Goal: Communication & Community: Share content

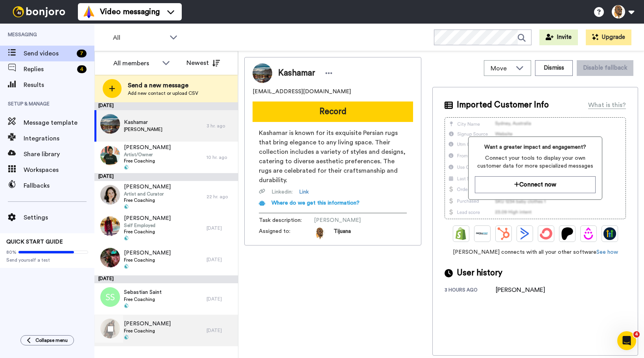
click at [171, 322] on div "Jessica Chanel Free Coaching" at bounding box center [150, 330] width 112 height 31
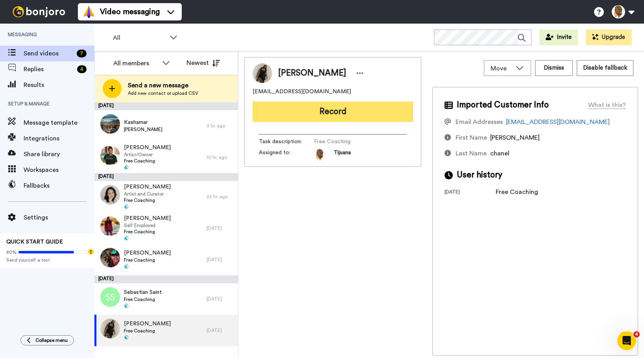
click at [333, 110] on button "Record" at bounding box center [333, 111] width 161 height 20
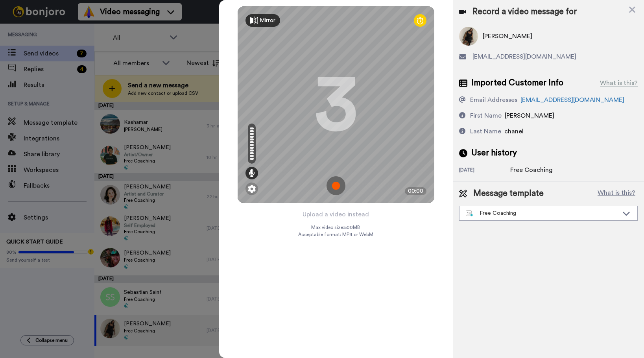
click at [338, 187] on img at bounding box center [336, 185] width 19 height 19
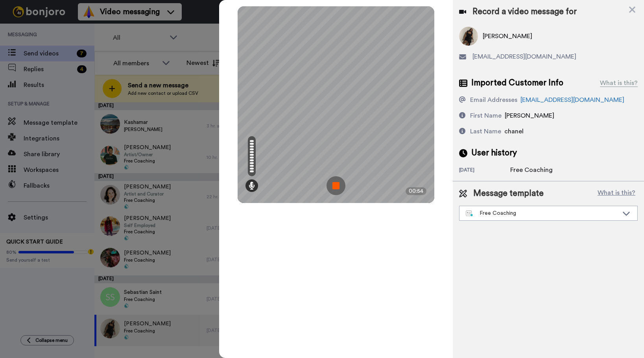
click at [332, 188] on img at bounding box center [336, 185] width 19 height 19
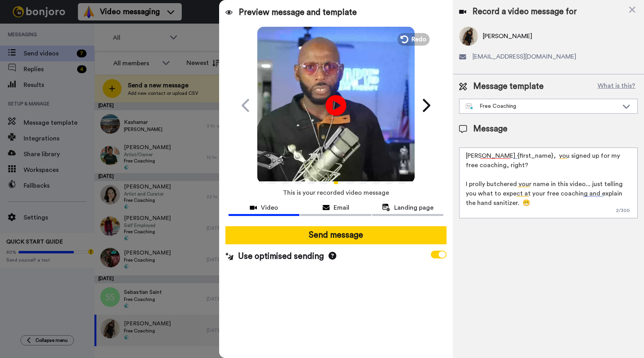
click at [344, 105] on icon at bounding box center [335, 105] width 21 height 21
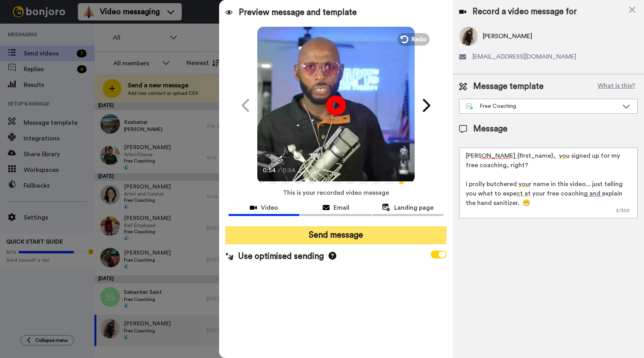
click at [327, 242] on button "Send message" at bounding box center [335, 235] width 221 height 18
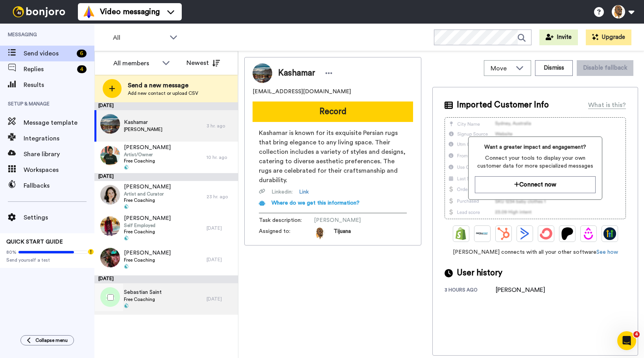
click at [148, 297] on span "Free Coaching" at bounding box center [143, 299] width 38 height 6
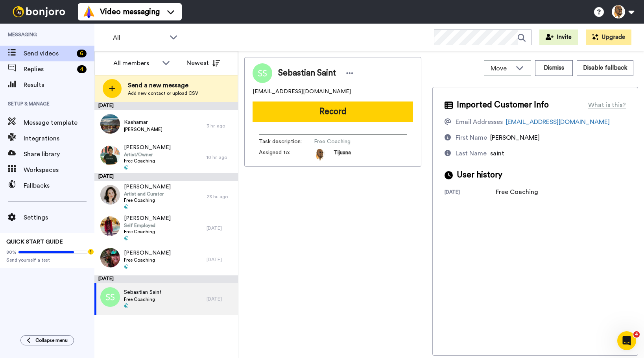
click at [296, 116] on button "Record" at bounding box center [333, 111] width 161 height 20
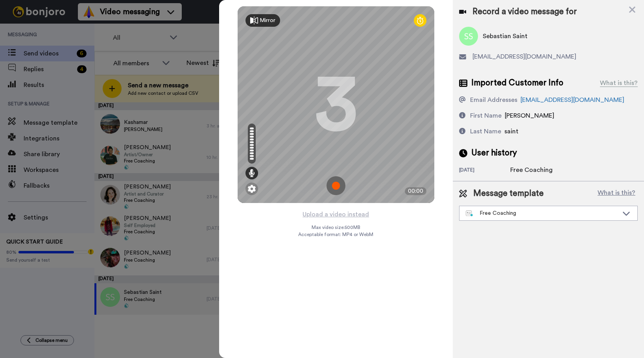
click at [337, 180] on img at bounding box center [336, 185] width 19 height 19
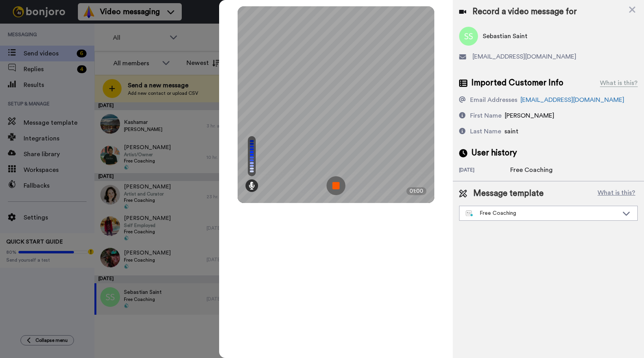
click at [336, 187] on img at bounding box center [336, 185] width 19 height 19
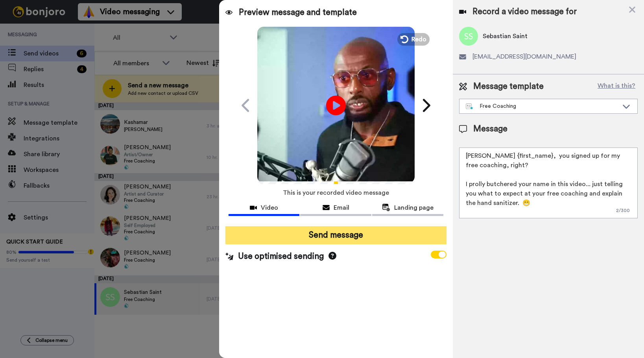
click at [342, 237] on button "Send message" at bounding box center [335, 235] width 221 height 18
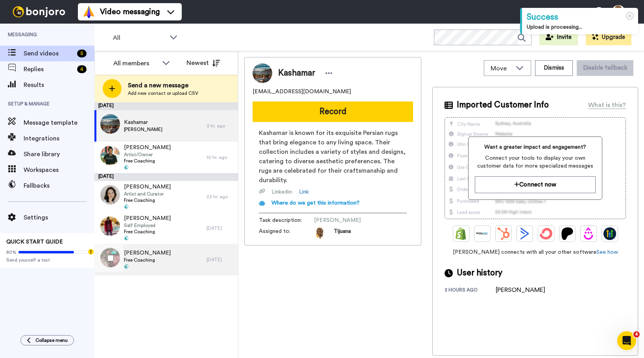
click at [150, 259] on span "Free Coaching" at bounding box center [147, 260] width 47 height 6
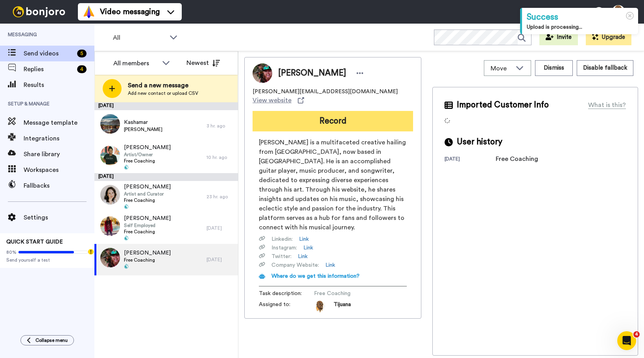
click at [359, 116] on button "Record" at bounding box center [333, 121] width 161 height 20
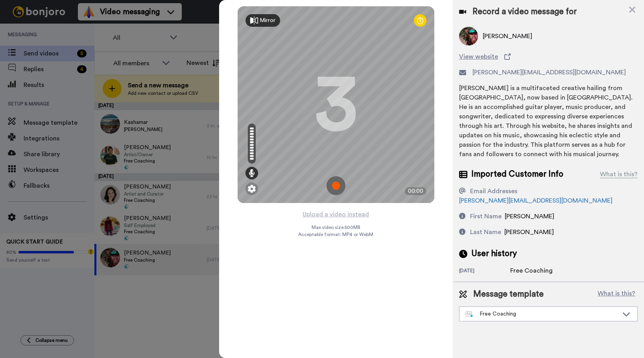
click at [337, 186] on img at bounding box center [336, 185] width 19 height 19
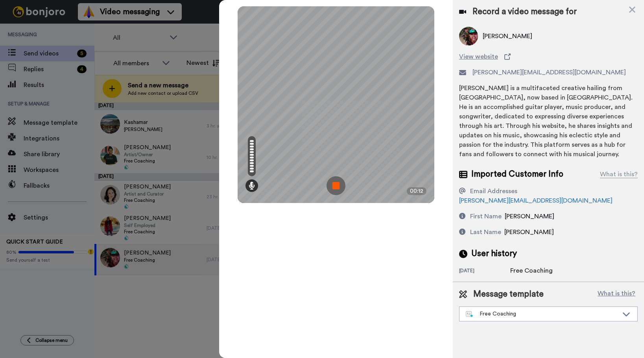
click at [338, 186] on img at bounding box center [336, 185] width 19 height 19
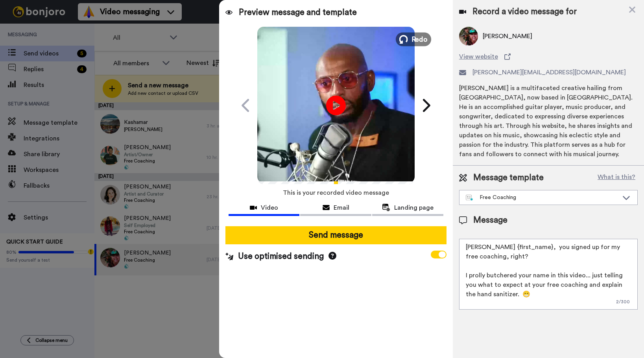
click at [406, 38] on icon at bounding box center [403, 39] width 9 height 9
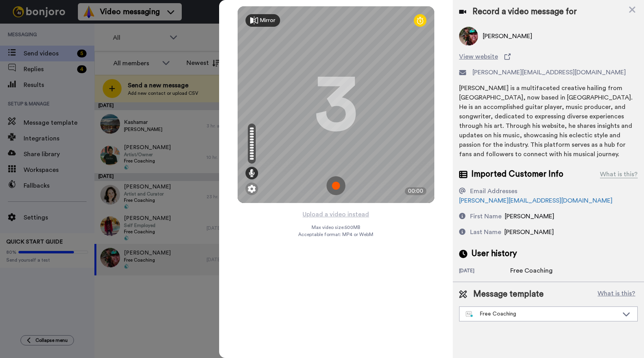
click at [336, 187] on img at bounding box center [336, 185] width 19 height 19
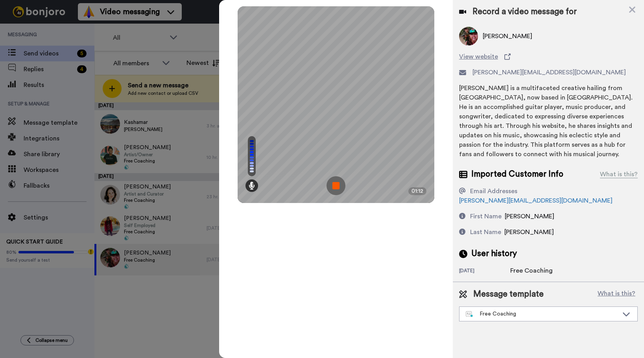
click at [342, 188] on img at bounding box center [336, 185] width 19 height 19
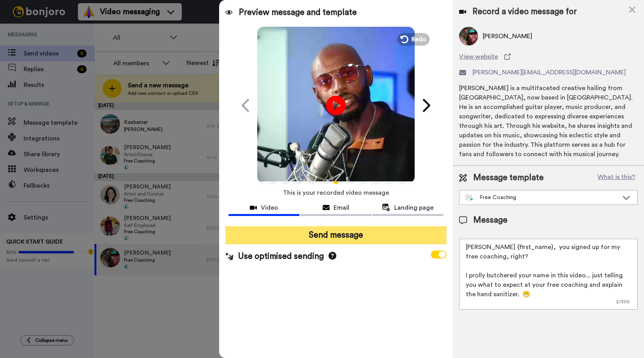
click at [291, 236] on button "Send message" at bounding box center [335, 235] width 221 height 18
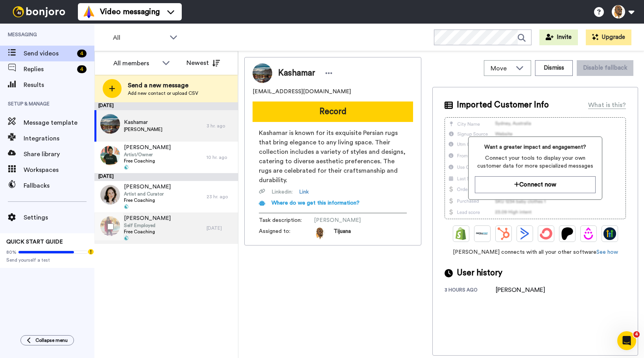
click at [144, 227] on span "Self Employed" at bounding box center [147, 225] width 47 height 6
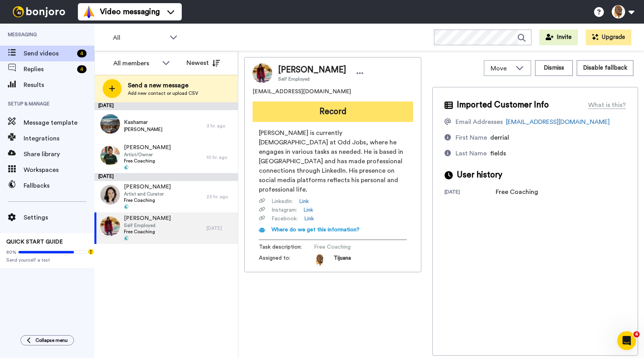
click at [349, 112] on button "Record" at bounding box center [333, 111] width 161 height 20
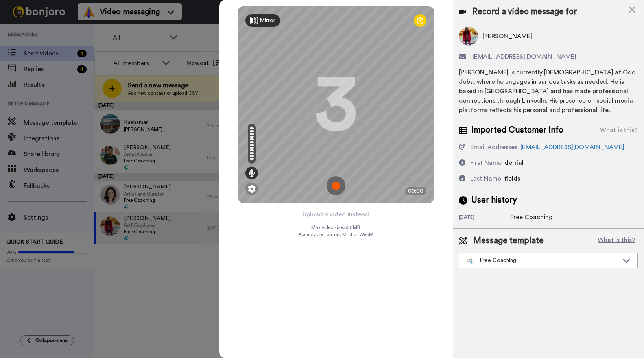
click at [341, 183] on img at bounding box center [336, 185] width 19 height 19
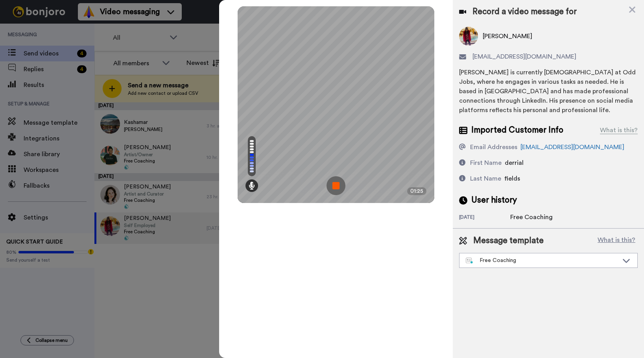
click at [338, 190] on img at bounding box center [336, 185] width 19 height 19
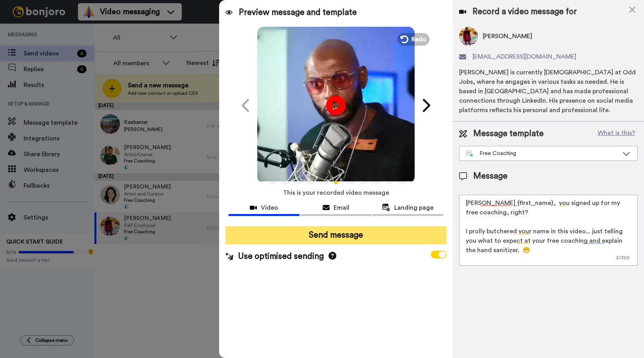
click at [335, 232] on button "Send message" at bounding box center [335, 235] width 221 height 18
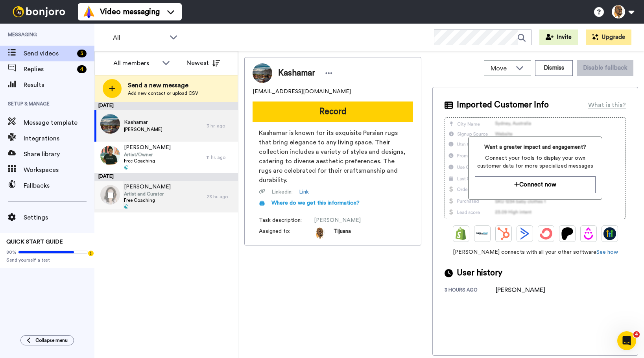
drag, startPoint x: 155, startPoint y: 194, endPoint x: 155, endPoint y: 200, distance: 5.5
click at [155, 195] on span "Artist and Curator" at bounding box center [147, 194] width 47 height 6
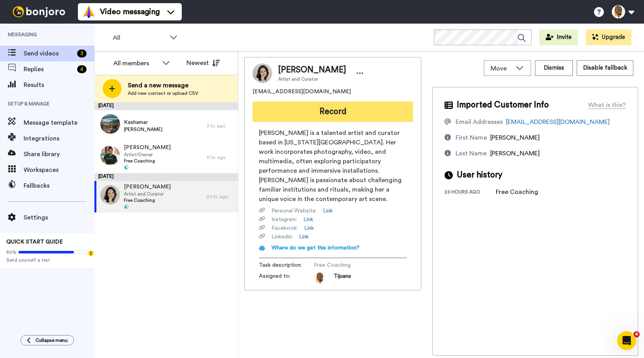
click at [358, 116] on button "Record" at bounding box center [333, 111] width 161 height 20
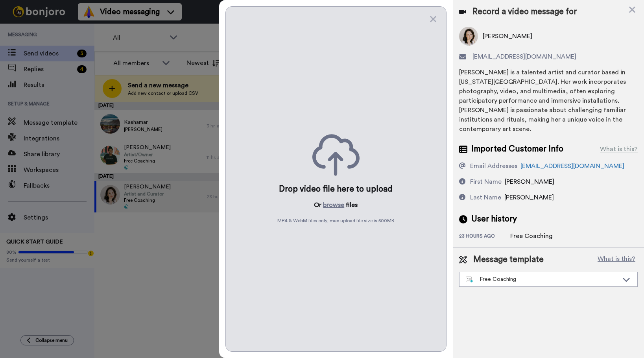
click at [443, 18] on div "Drop video file here to upload Or browse files MP4 & WebM files only, max uploa…" at bounding box center [335, 178] width 221 height 345
click at [435, 18] on icon at bounding box center [433, 19] width 8 height 10
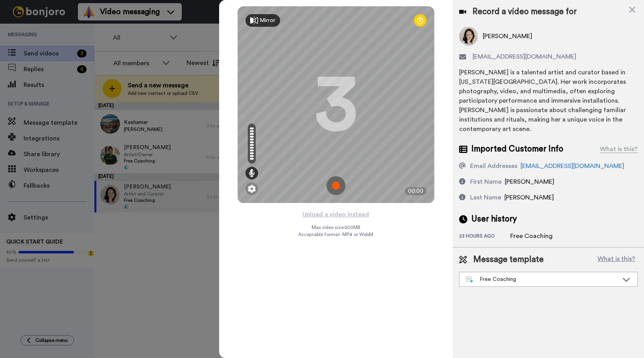
click at [336, 182] on img at bounding box center [336, 185] width 19 height 19
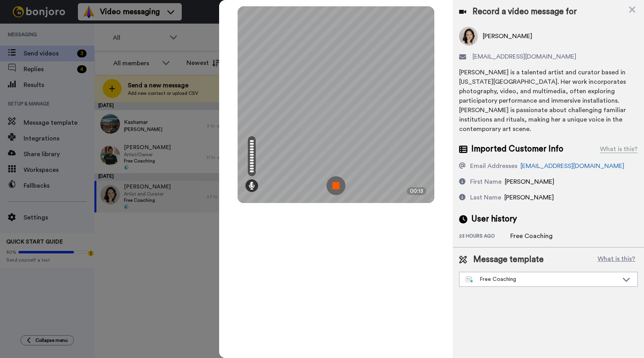
click at [338, 179] on img at bounding box center [336, 185] width 19 height 19
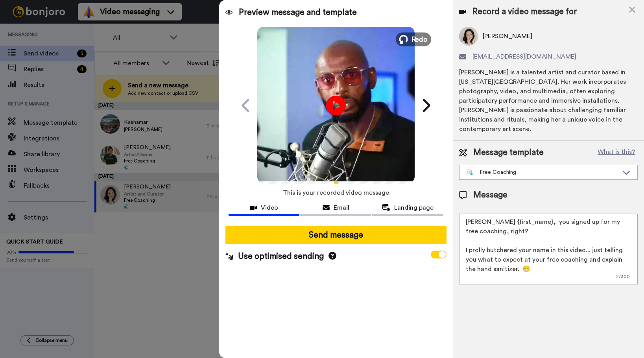
click at [415, 39] on span "Redo" at bounding box center [419, 39] width 17 height 10
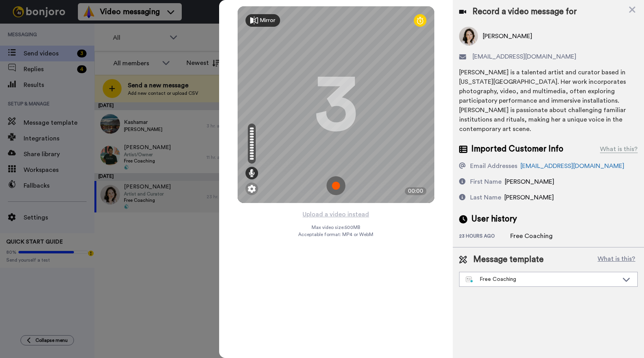
click at [340, 180] on img at bounding box center [336, 185] width 19 height 19
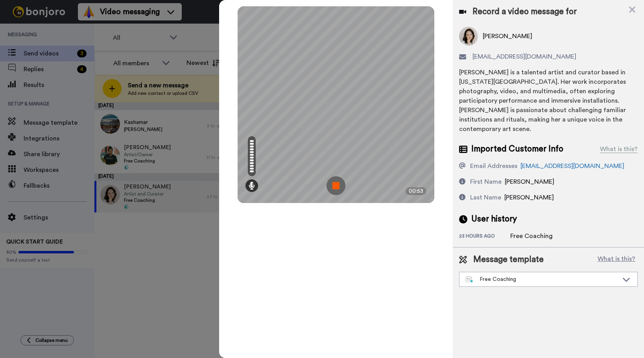
click at [340, 177] on img at bounding box center [336, 185] width 19 height 19
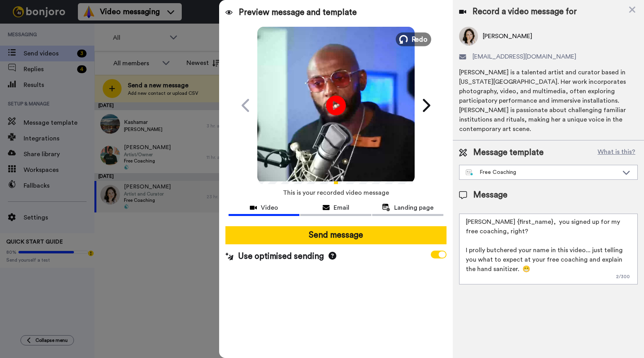
click at [411, 39] on button "Redo" at bounding box center [413, 39] width 35 height 14
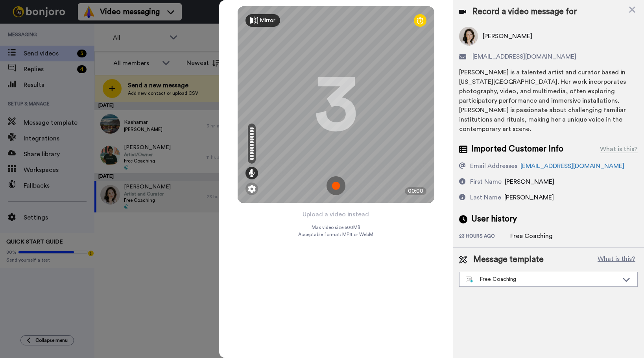
click at [344, 187] on img at bounding box center [336, 185] width 19 height 19
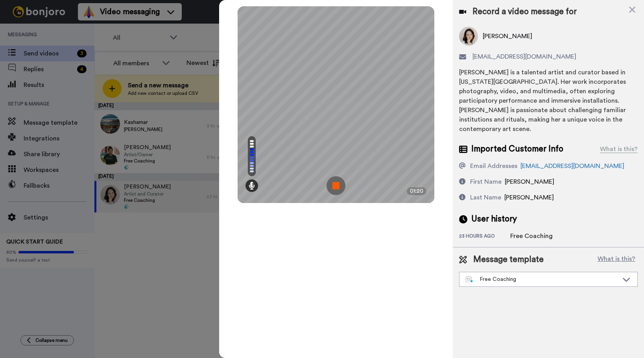
click at [336, 187] on img at bounding box center [336, 185] width 19 height 19
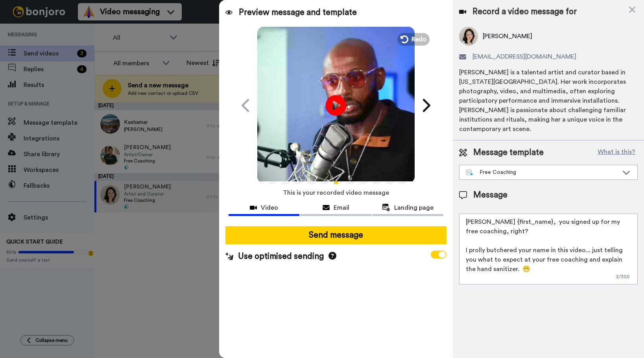
click at [328, 100] on icon at bounding box center [335, 105] width 21 height 21
click at [358, 118] on video at bounding box center [335, 104] width 157 height 157
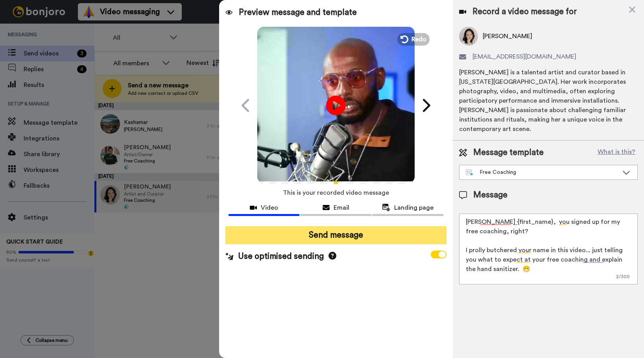
click at [345, 230] on button "Send message" at bounding box center [335, 235] width 221 height 18
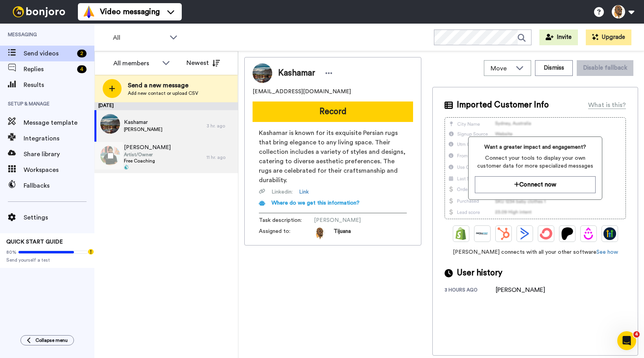
click at [131, 158] on span "Free Coaching" at bounding box center [147, 161] width 47 height 6
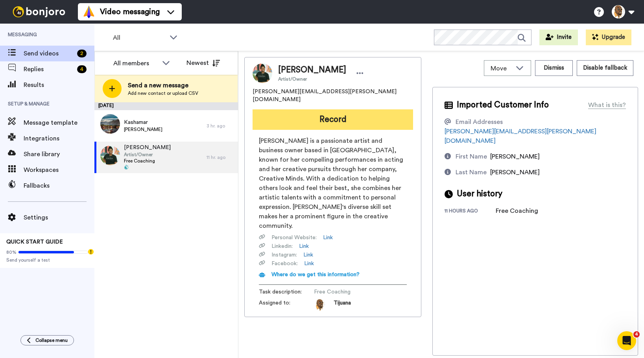
click at [339, 116] on button "Record" at bounding box center [333, 119] width 161 height 20
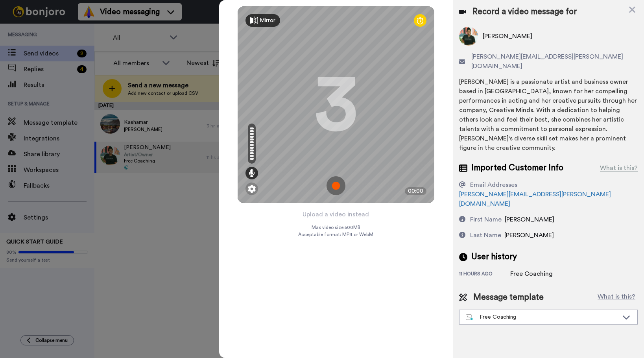
click at [336, 185] on img at bounding box center [336, 185] width 19 height 19
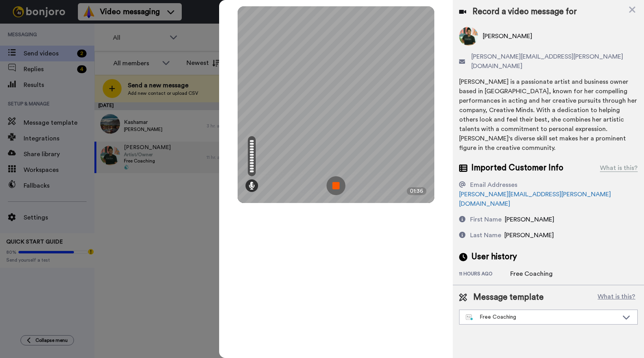
click at [339, 186] on img at bounding box center [336, 185] width 19 height 19
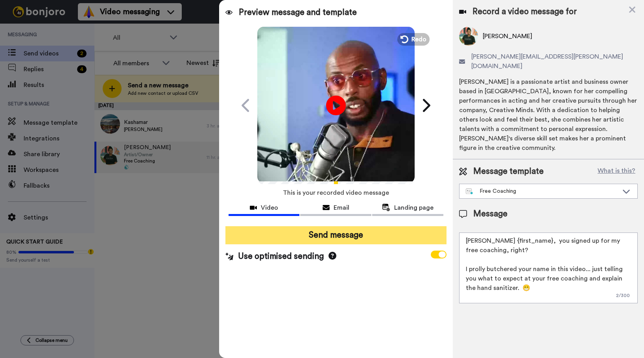
click at [332, 233] on button "Send message" at bounding box center [335, 235] width 221 height 18
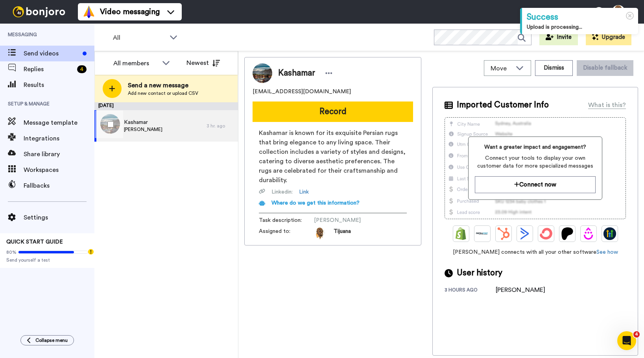
click at [173, 122] on div "[PERSON_NAME]" at bounding box center [150, 125] width 112 height 31
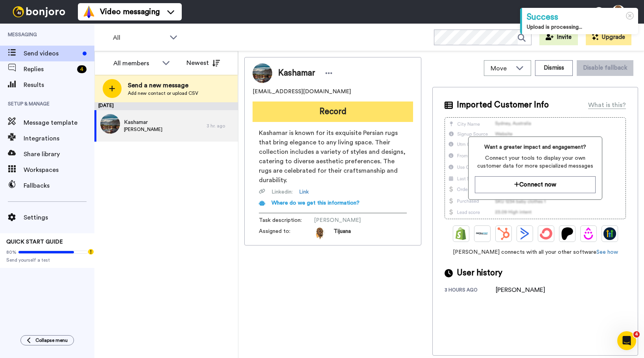
click at [322, 111] on button "Record" at bounding box center [333, 111] width 161 height 20
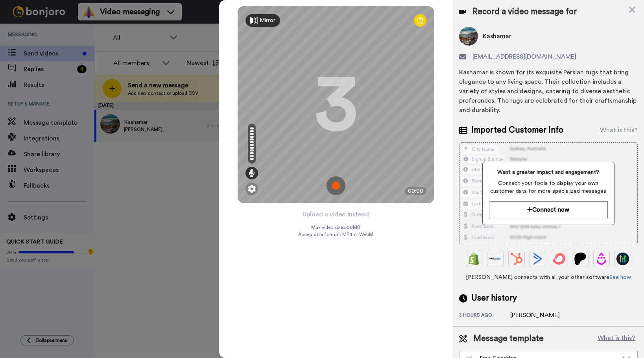
click at [337, 183] on img at bounding box center [336, 185] width 19 height 19
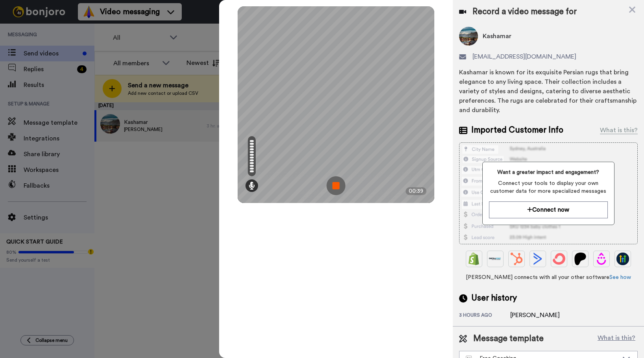
click at [342, 179] on img at bounding box center [336, 185] width 19 height 19
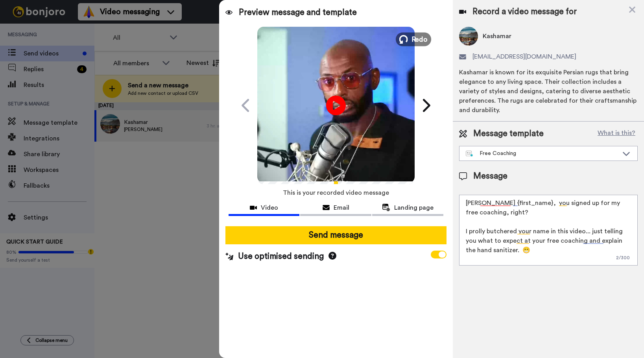
click at [403, 35] on button "Redo" at bounding box center [413, 39] width 35 height 14
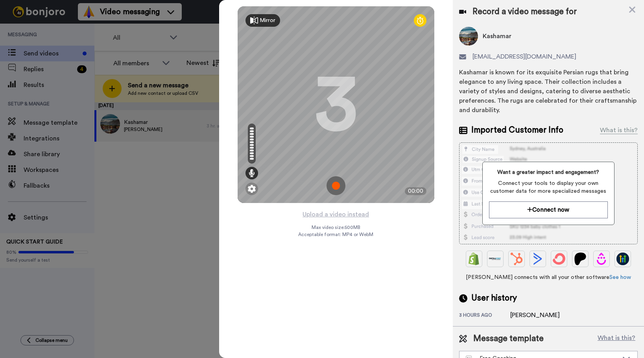
click at [333, 178] on img at bounding box center [336, 185] width 19 height 19
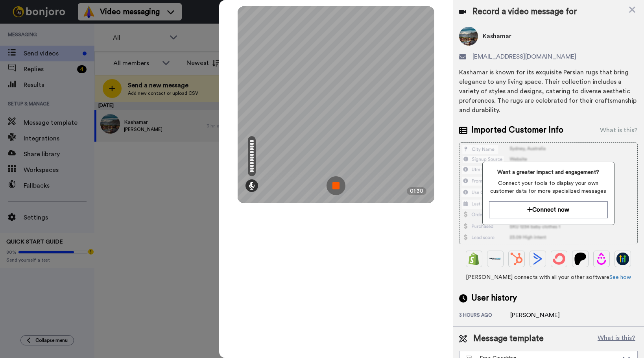
click at [334, 183] on img at bounding box center [336, 185] width 19 height 19
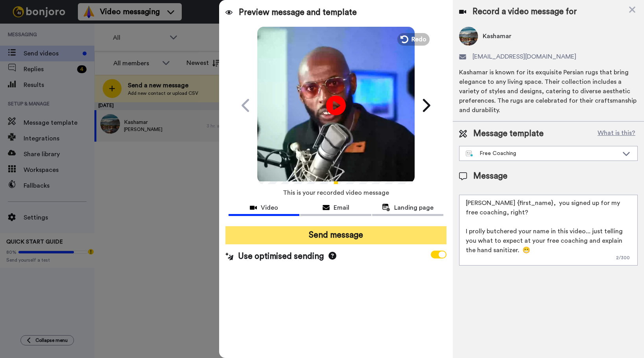
click at [327, 239] on button "Send message" at bounding box center [335, 235] width 221 height 18
